Goal: Check status

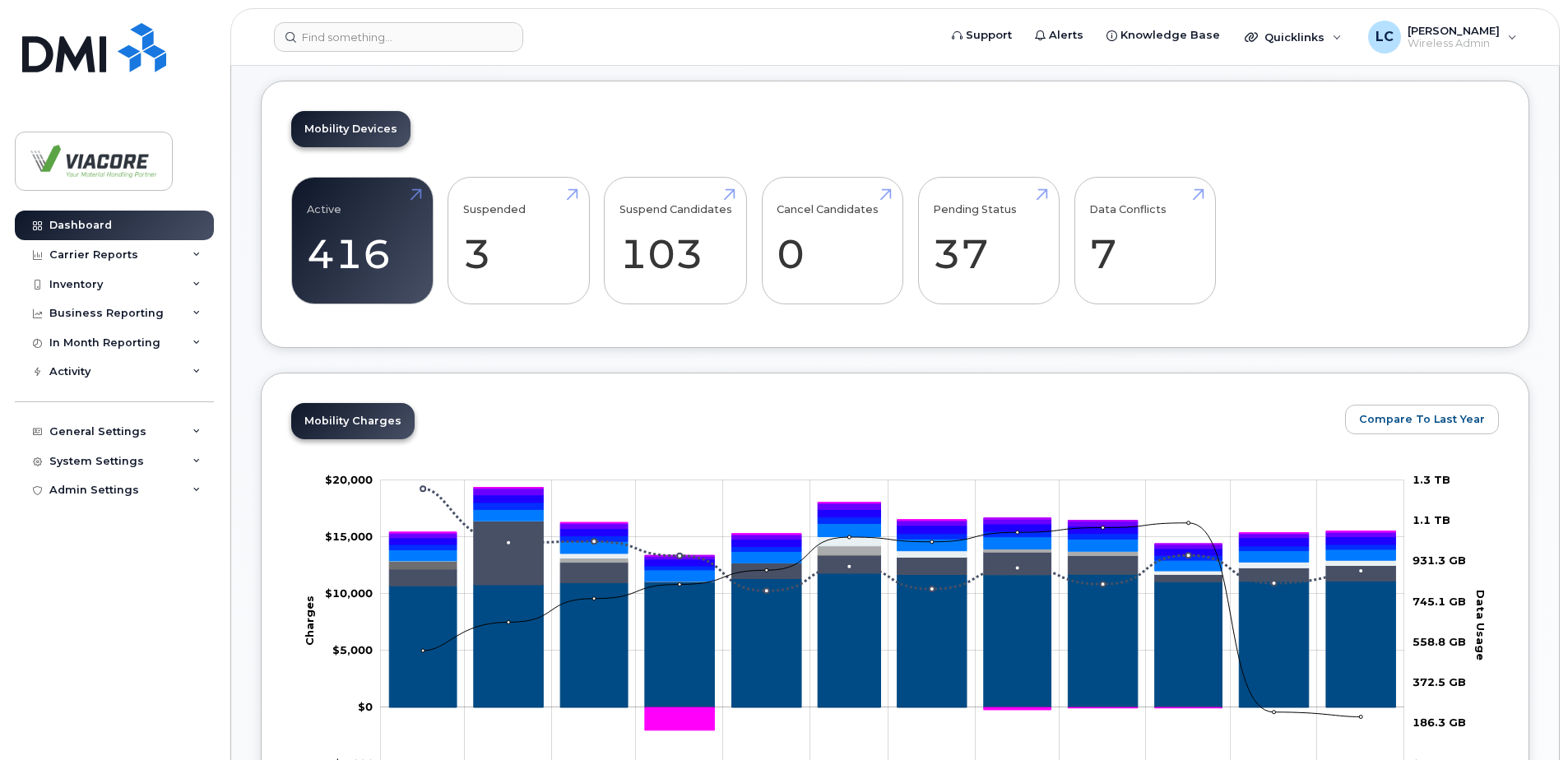
scroll to position [411, 0]
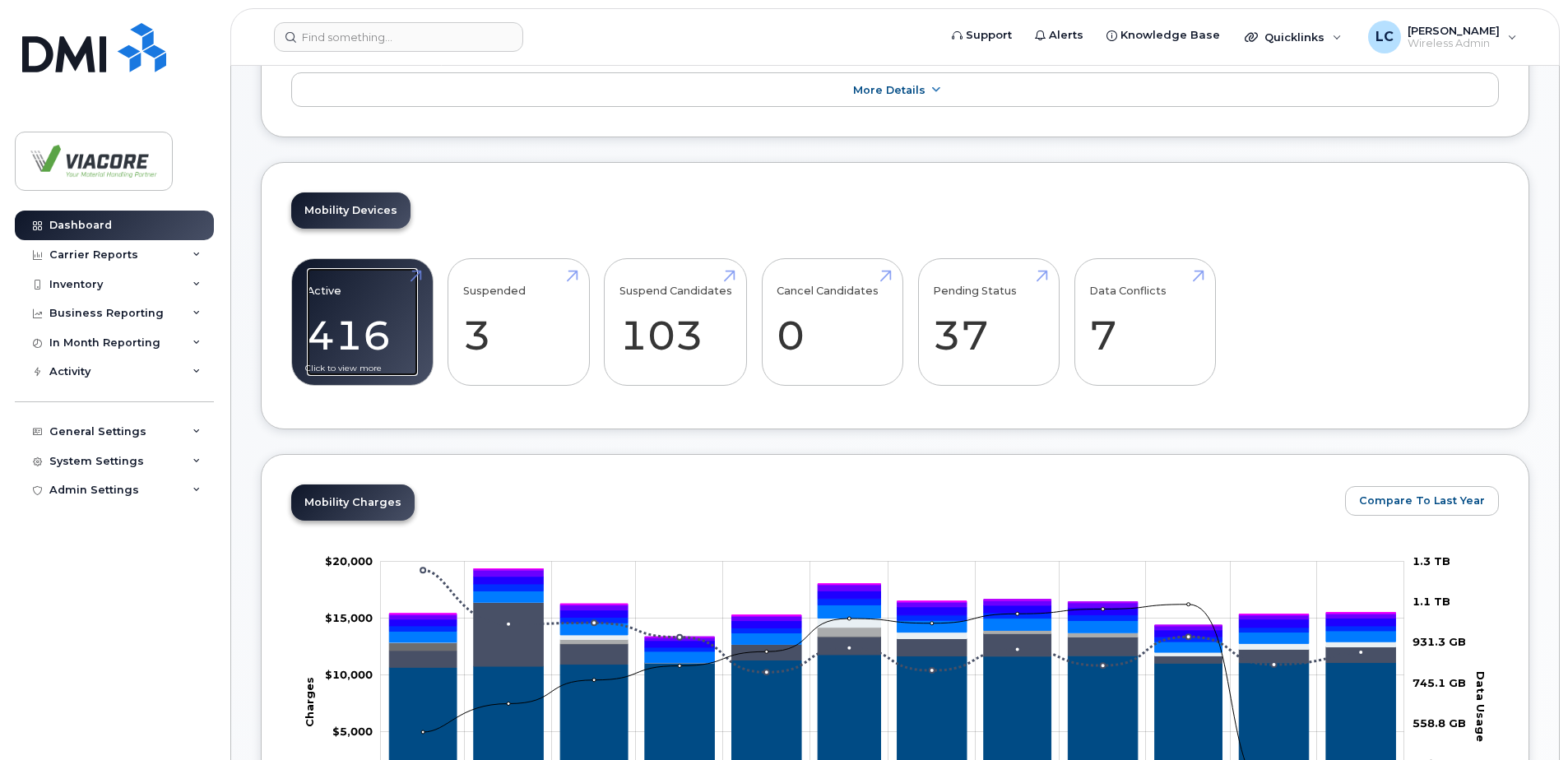
click at [376, 325] on link "Active 416" at bounding box center [362, 322] width 111 height 109
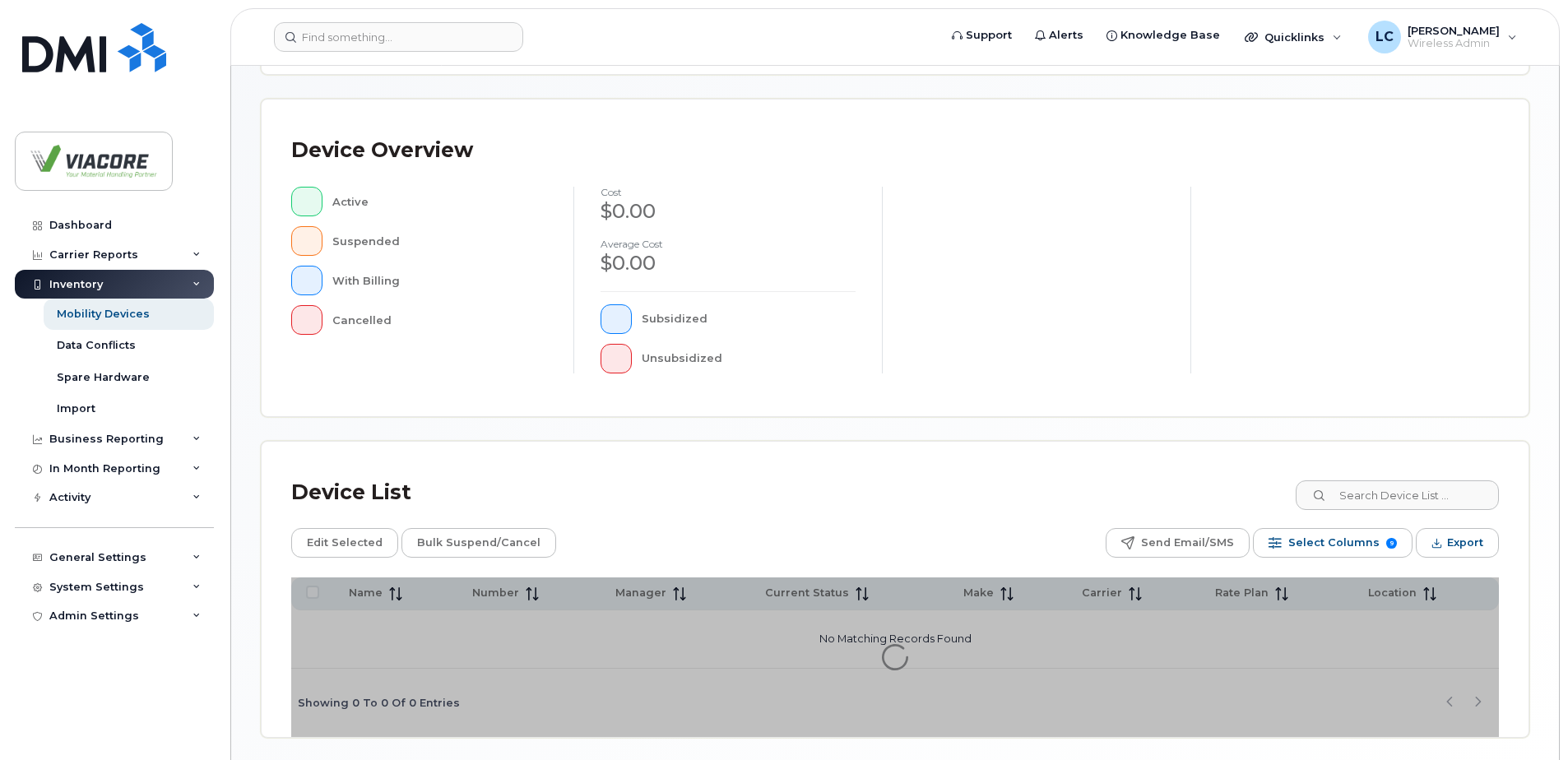
scroll to position [371, 0]
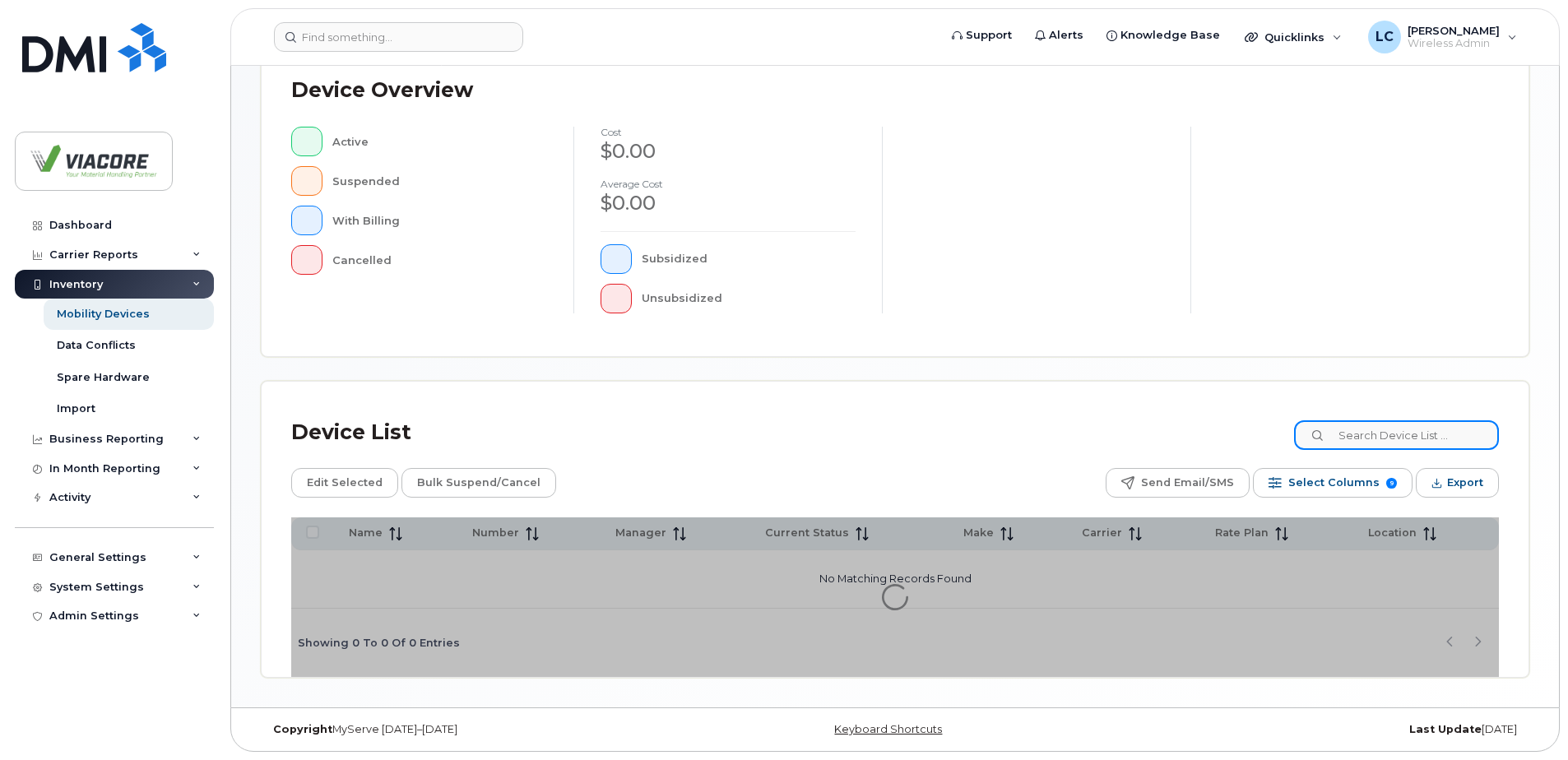
click at [1461, 435] on input at bounding box center [1395, 434] width 205 height 30
paste input "354965913771727"
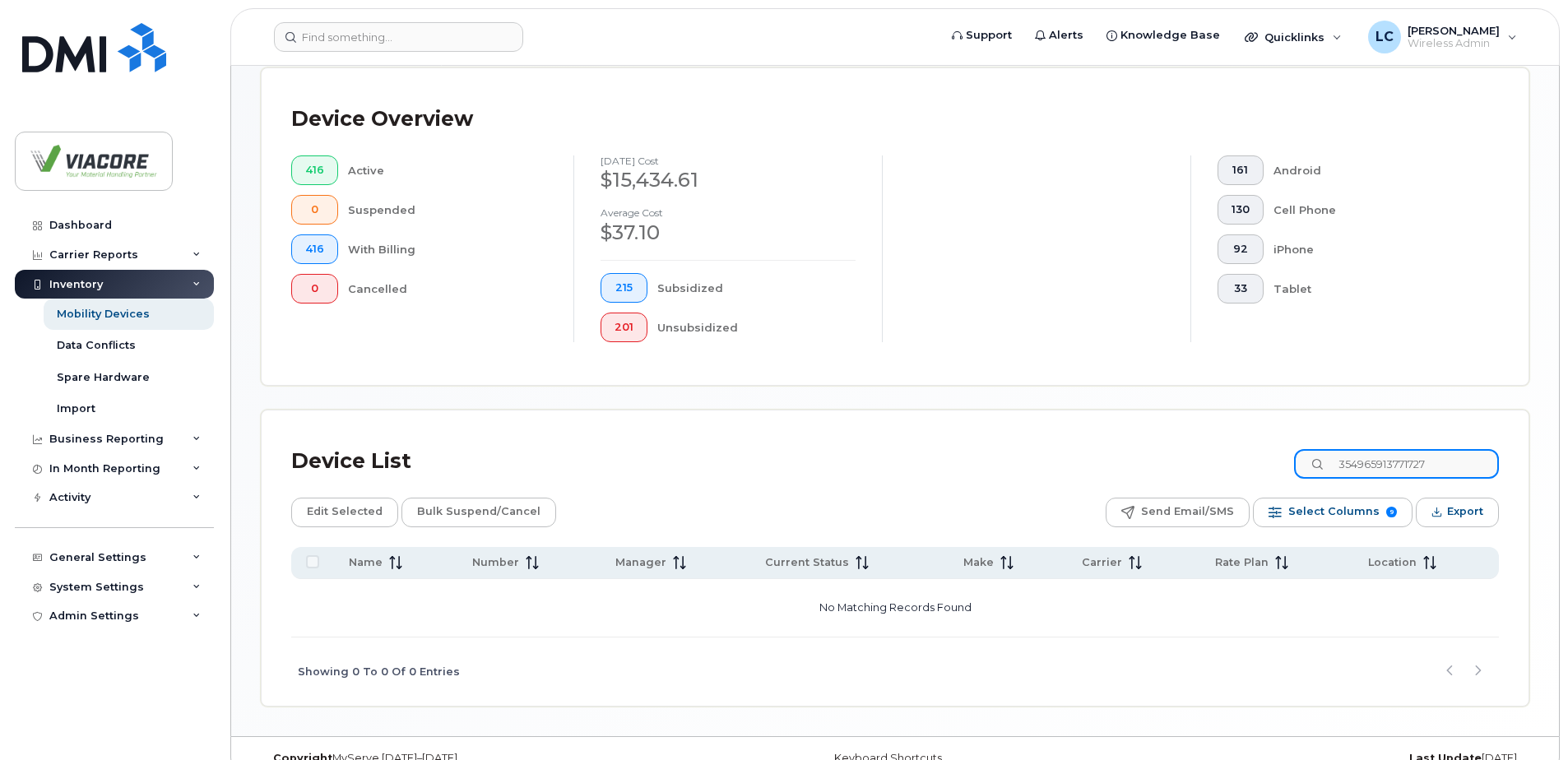
click at [1455, 470] on input "354965913771727" at bounding box center [1395, 463] width 205 height 30
drag, startPoint x: 1176, startPoint y: 474, endPoint x: 977, endPoint y: 482, distance: 199.2
click at [999, 482] on div "Device List 354965913771727" at bounding box center [894, 461] width 1207 height 43
type input "354965913771727"
